Goal: Task Accomplishment & Management: Complete application form

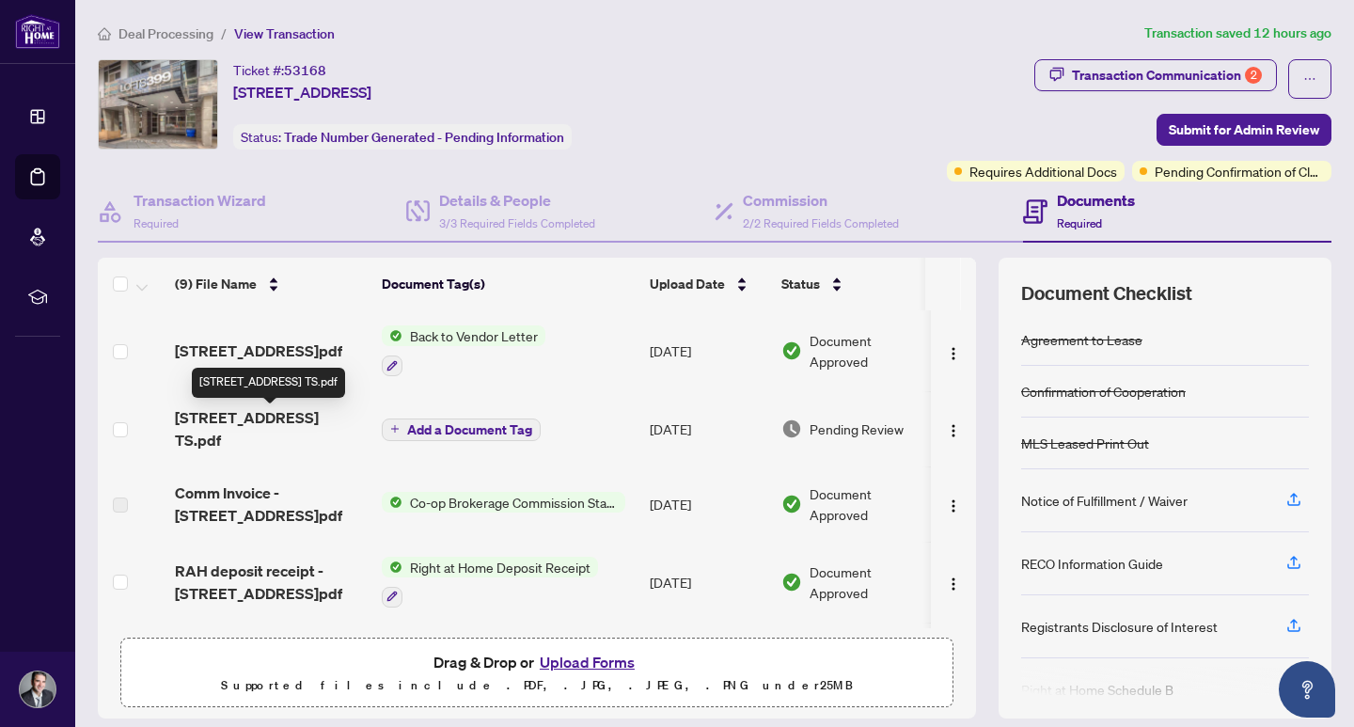
click at [329, 420] on span "[STREET_ADDRESS] TS.pdf" at bounding box center [271, 428] width 192 height 45
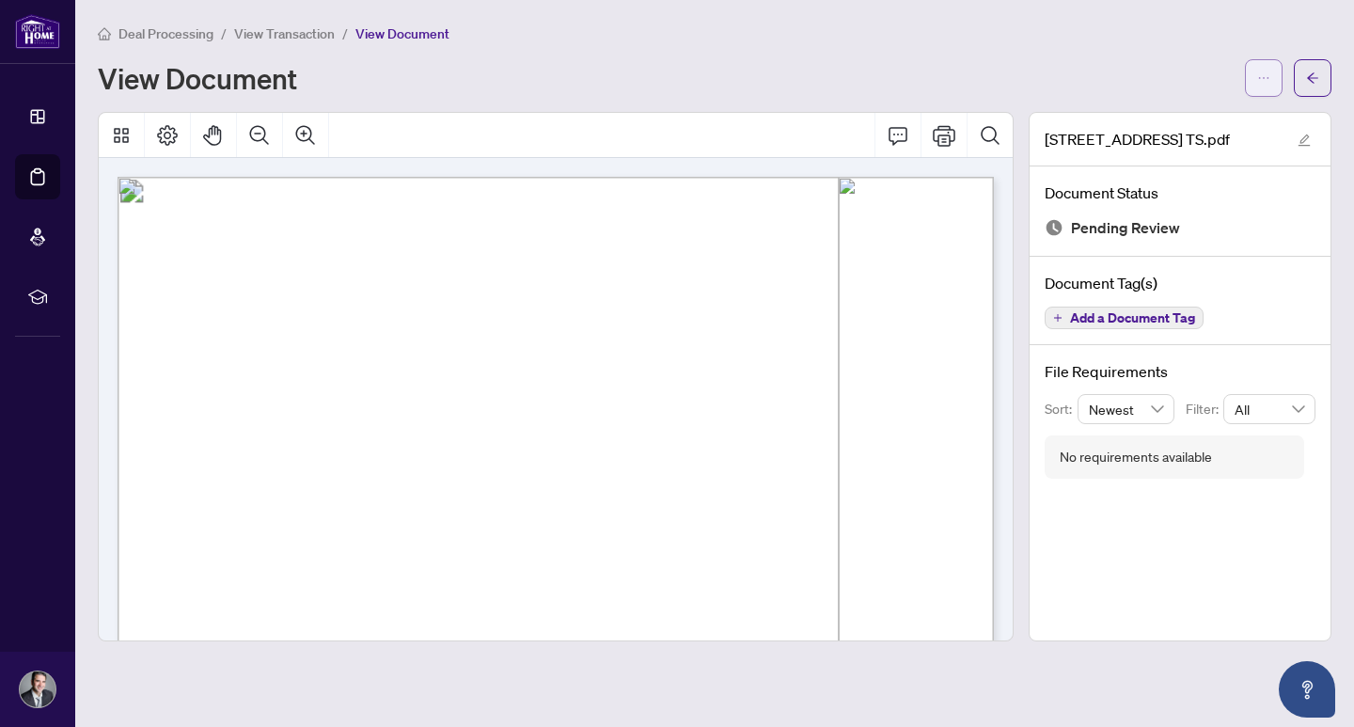
click at [1259, 68] on span "button" at bounding box center [1263, 78] width 13 height 30
click at [1160, 115] on span "Download" at bounding box center [1196, 118] width 143 height 21
click at [1316, 73] on icon "arrow-left" at bounding box center [1312, 77] width 13 height 13
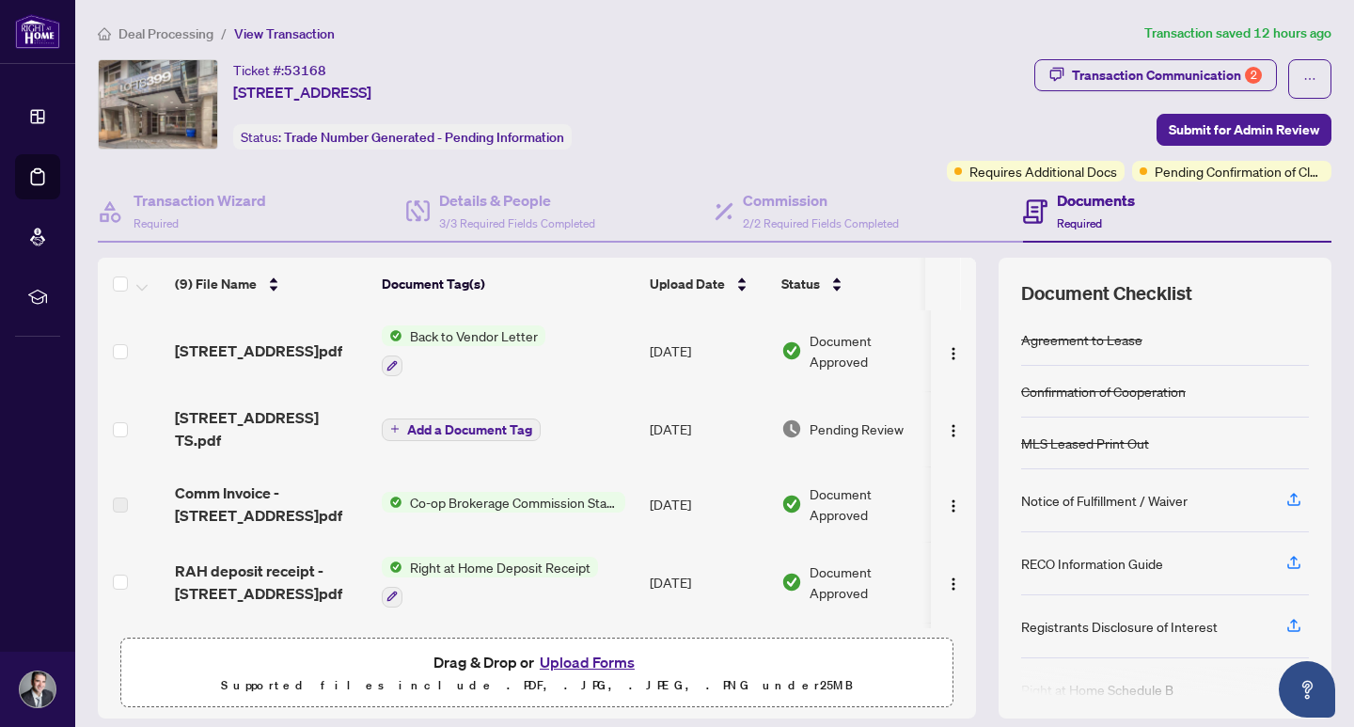
click at [612, 663] on button "Upload Forms" at bounding box center [587, 662] width 106 height 24
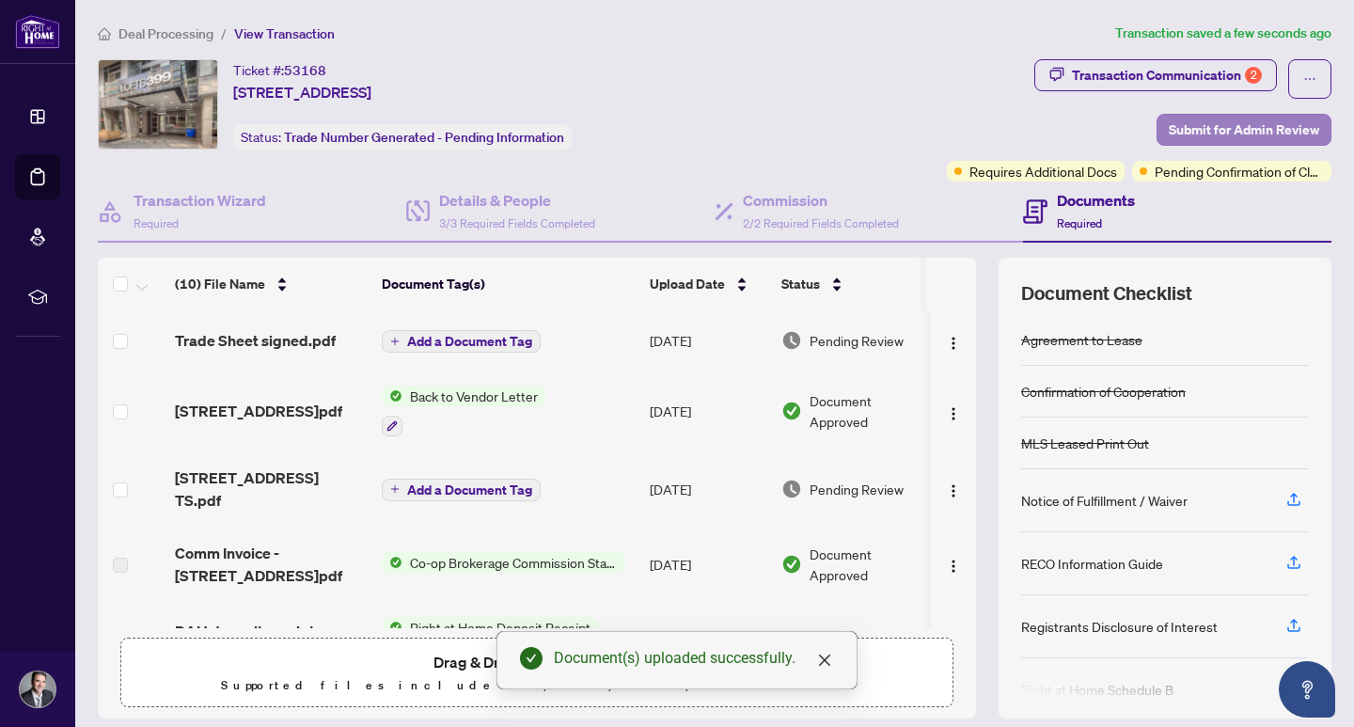
click at [1223, 130] on span "Submit for Admin Review" at bounding box center [1244, 130] width 150 height 30
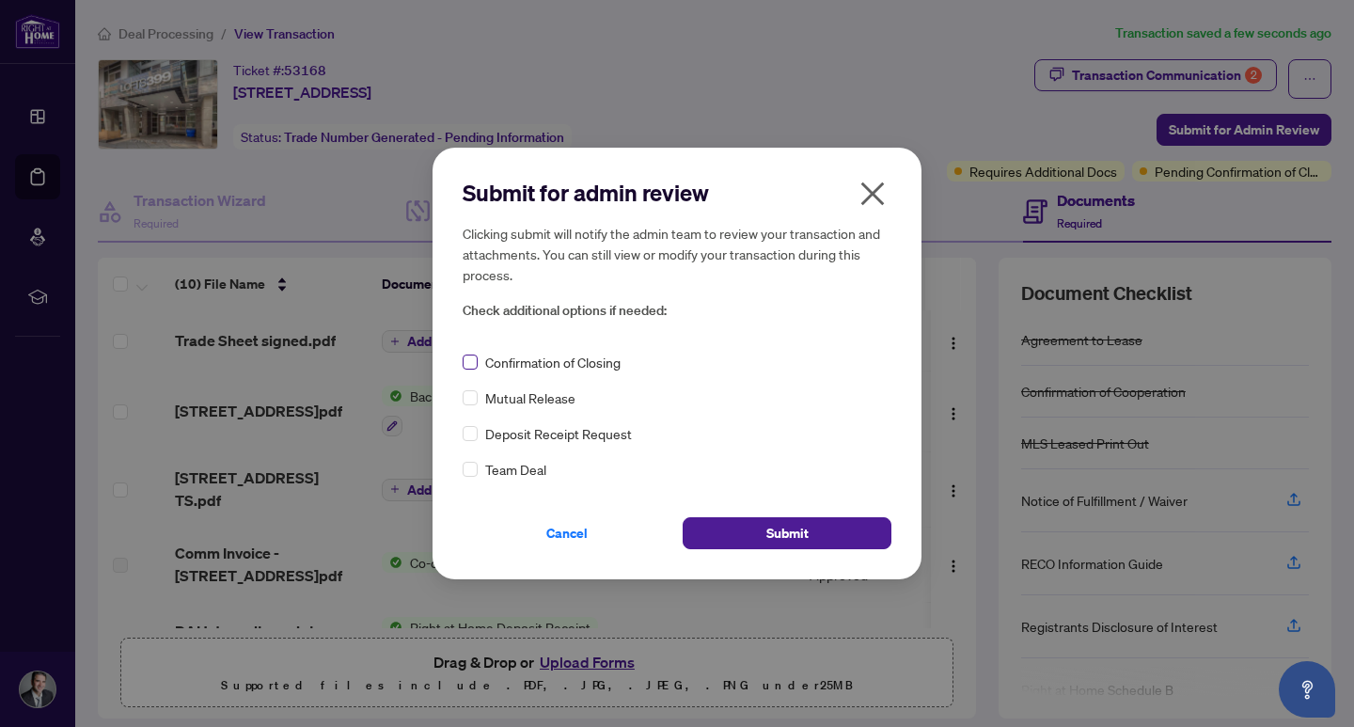
click at [474, 362] on span at bounding box center [470, 362] width 15 height 15
click at [763, 534] on button "Submit" at bounding box center [787, 533] width 209 height 32
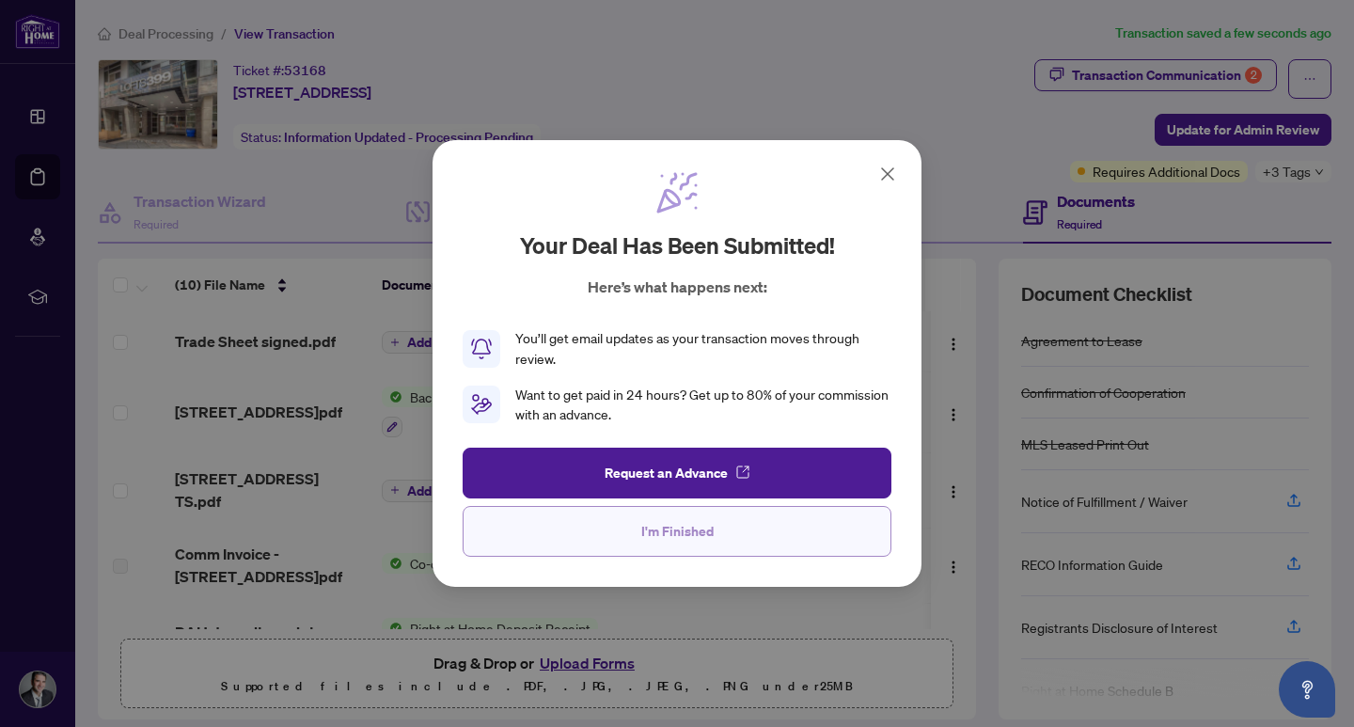
click at [698, 532] on span "I'm Finished" at bounding box center [677, 531] width 72 height 30
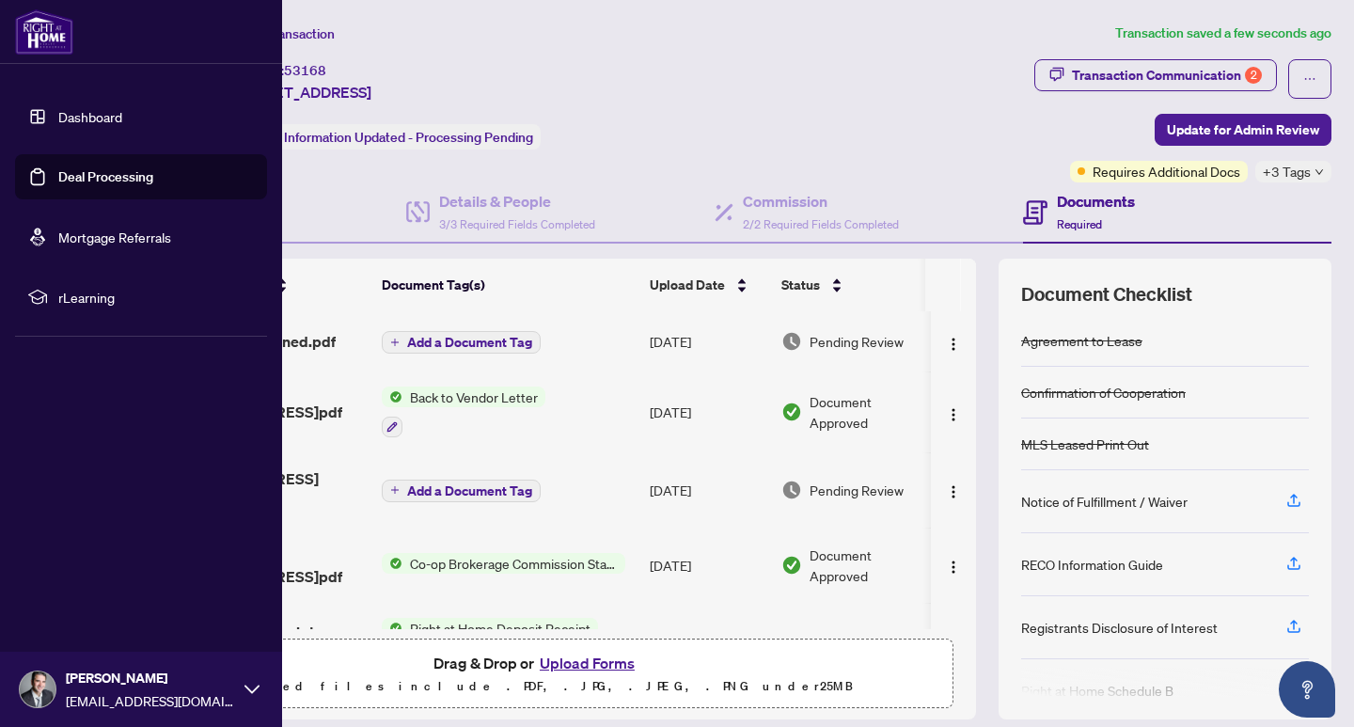
click at [87, 176] on link "Deal Processing" at bounding box center [105, 176] width 95 height 17
